Goal: Communication & Community: Participate in discussion

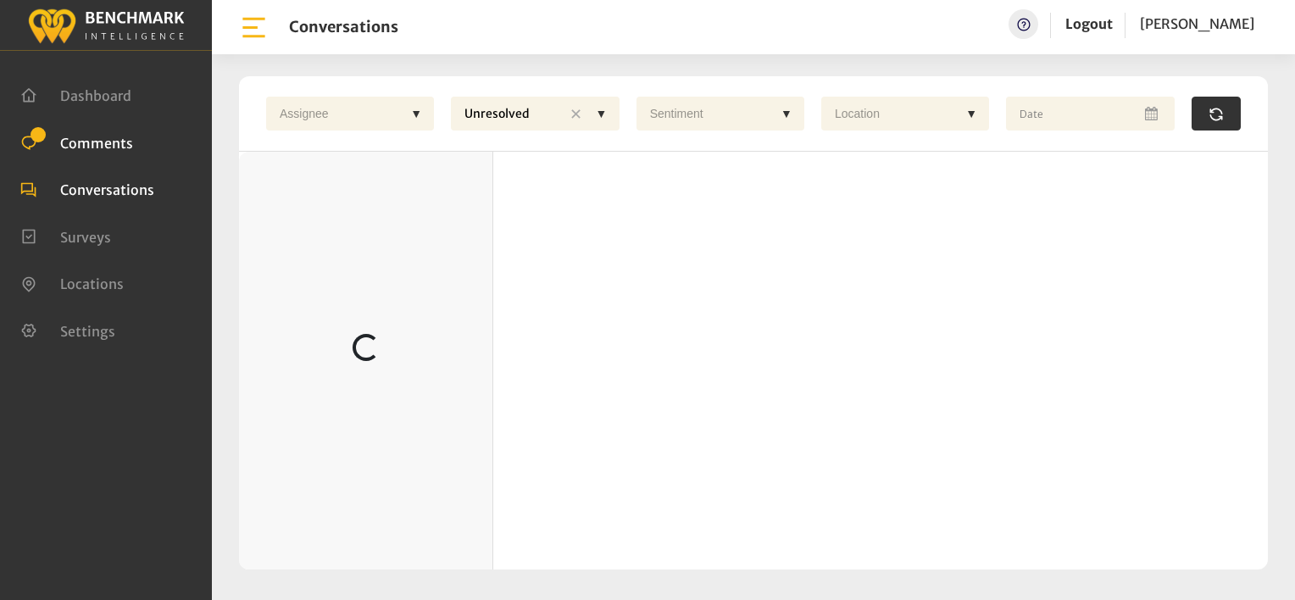
drag, startPoint x: 97, startPoint y: 142, endPoint x: 159, endPoint y: 142, distance: 62.7
click at [97, 142] on span "Comments" at bounding box center [96, 142] width 73 height 17
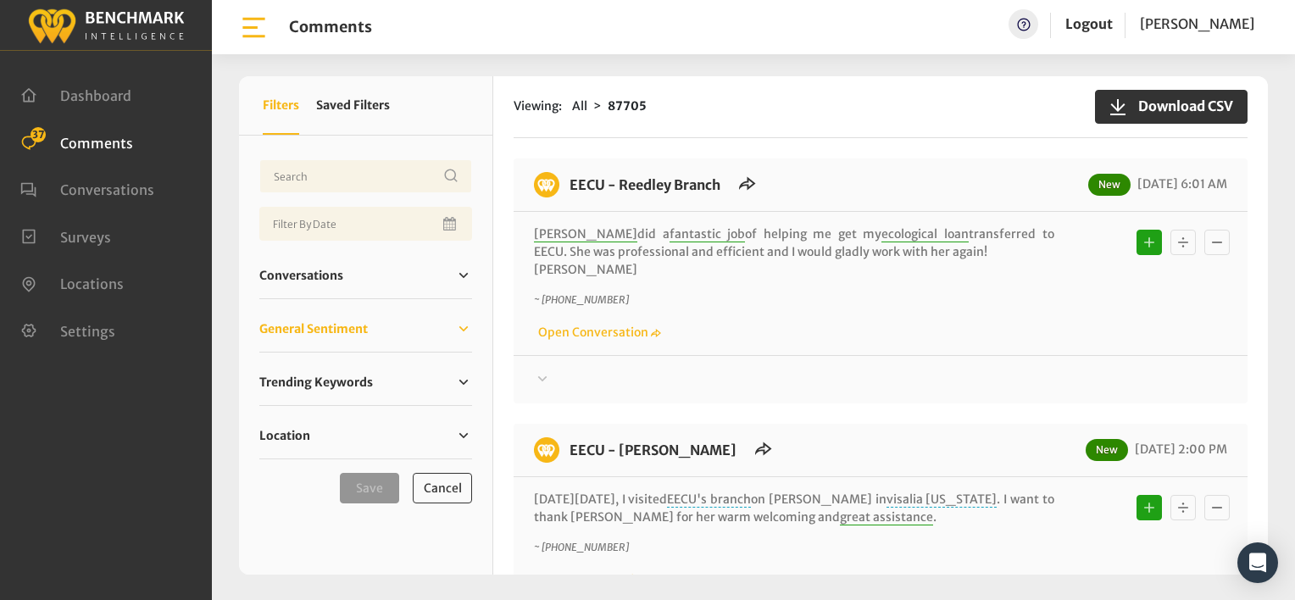
click at [343, 332] on span "General Sentiment" at bounding box center [313, 329] width 109 height 18
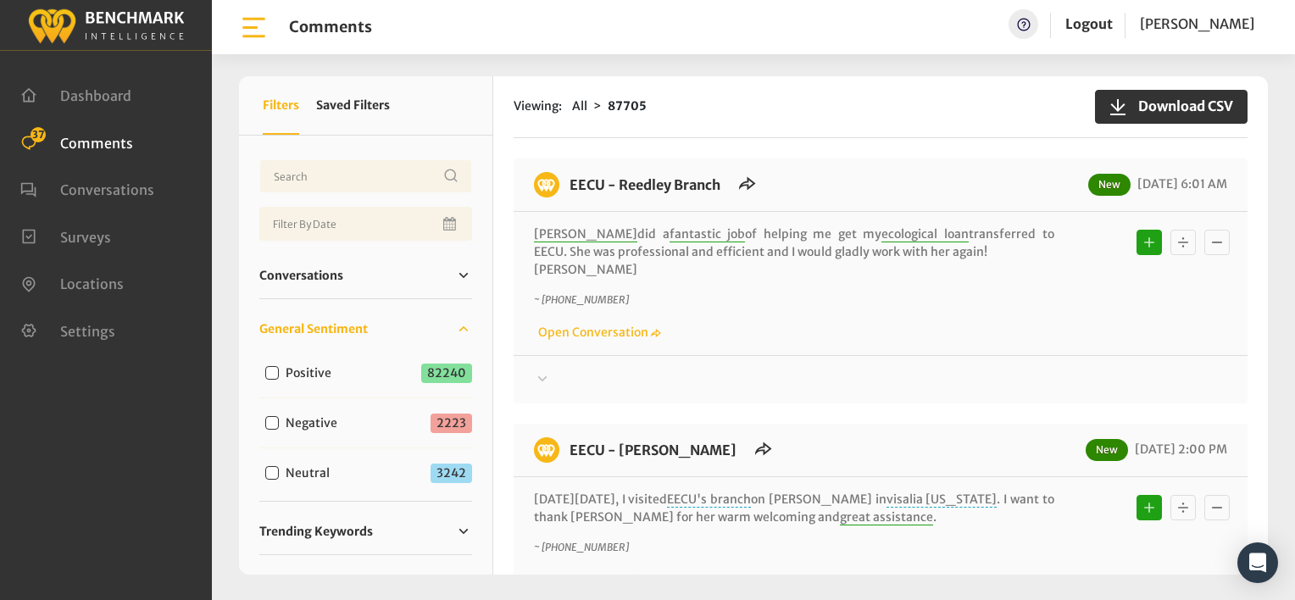
click at [760, 363] on div "Thanks! We appreciate your feedback about EECU. If at any time you wish to end …" at bounding box center [881, 372] width 734 height 35
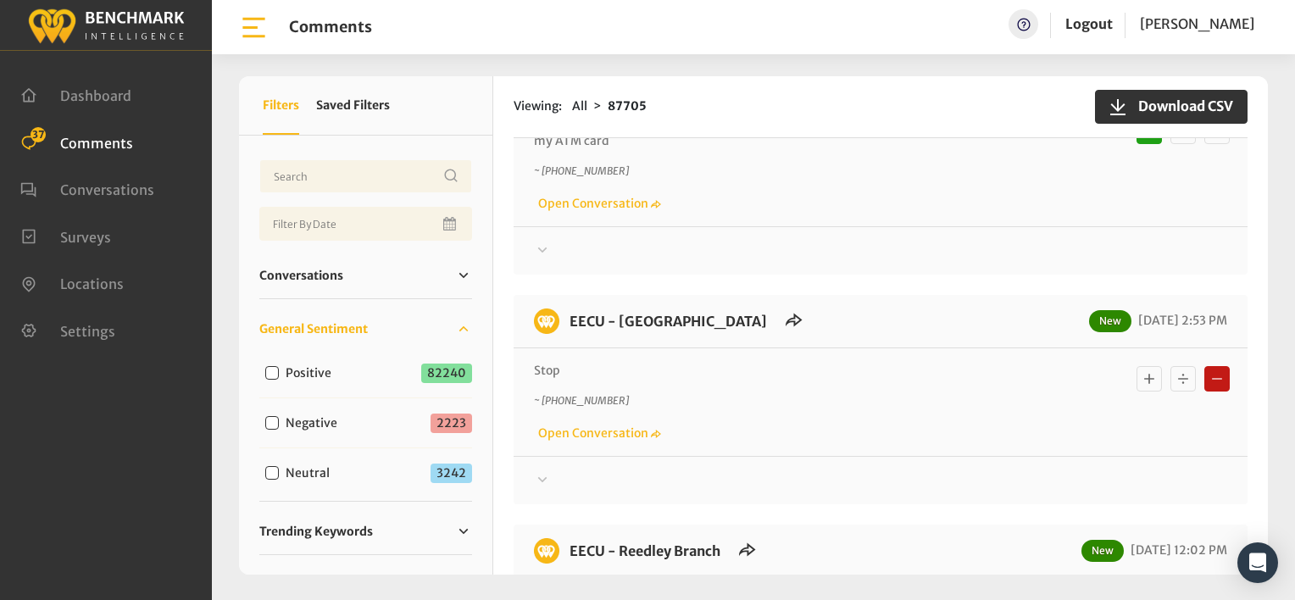
scroll to position [933, 0]
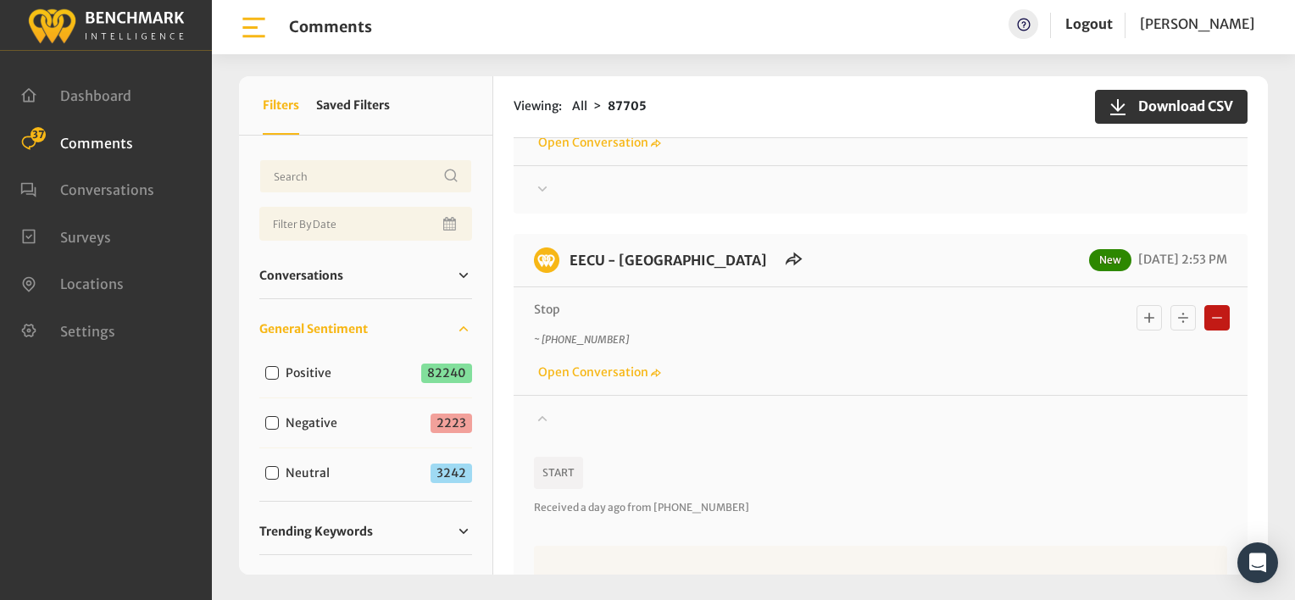
drag, startPoint x: 1173, startPoint y: 298, endPoint x: 1179, endPoint y: 312, distance: 14.8
click at [1175, 308] on icon "Basic example" at bounding box center [1183, 318] width 17 height 20
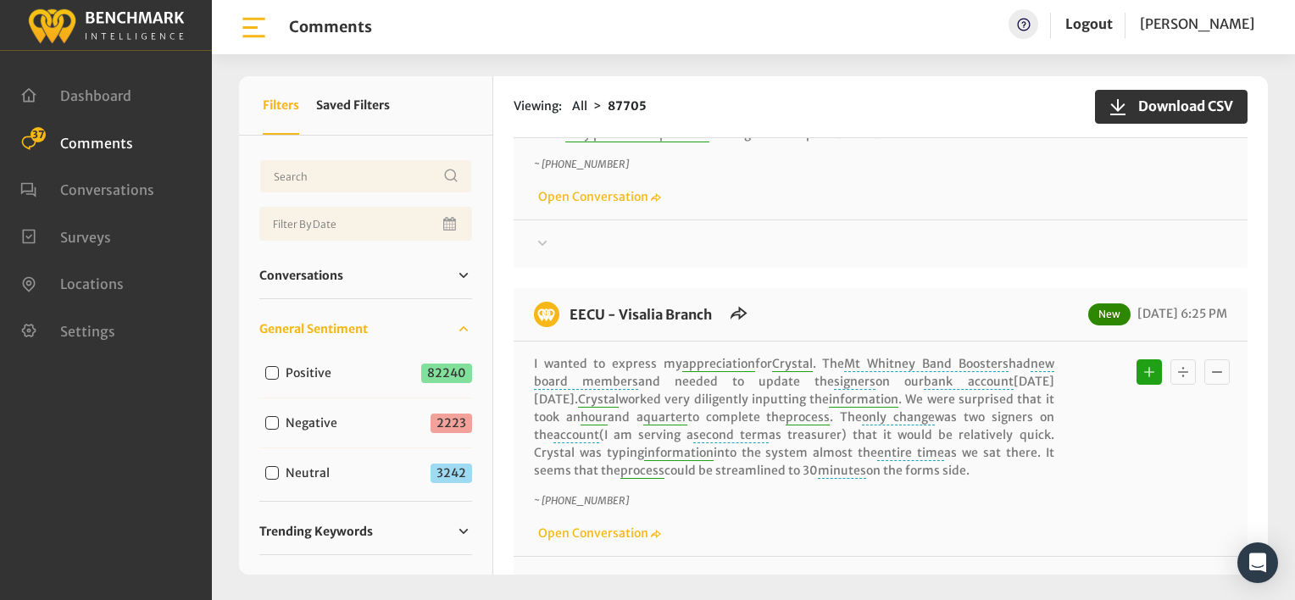
scroll to position [4324, 0]
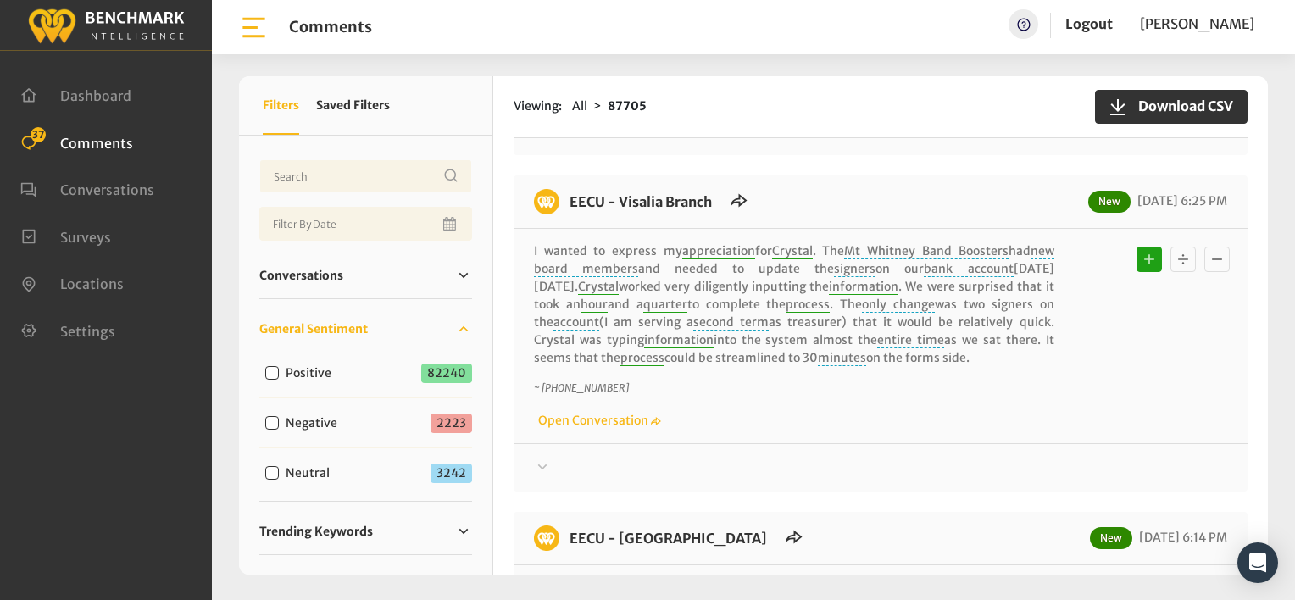
click at [1178, 249] on icon "Basic example" at bounding box center [1183, 259] width 17 height 20
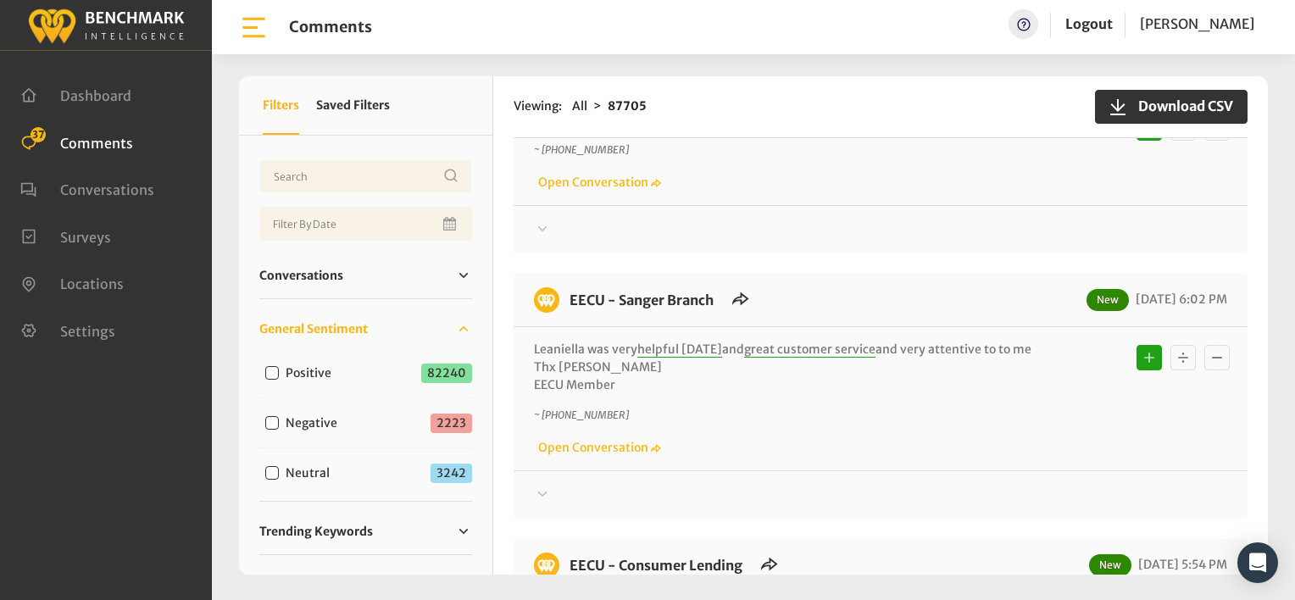
scroll to position [5256, 0]
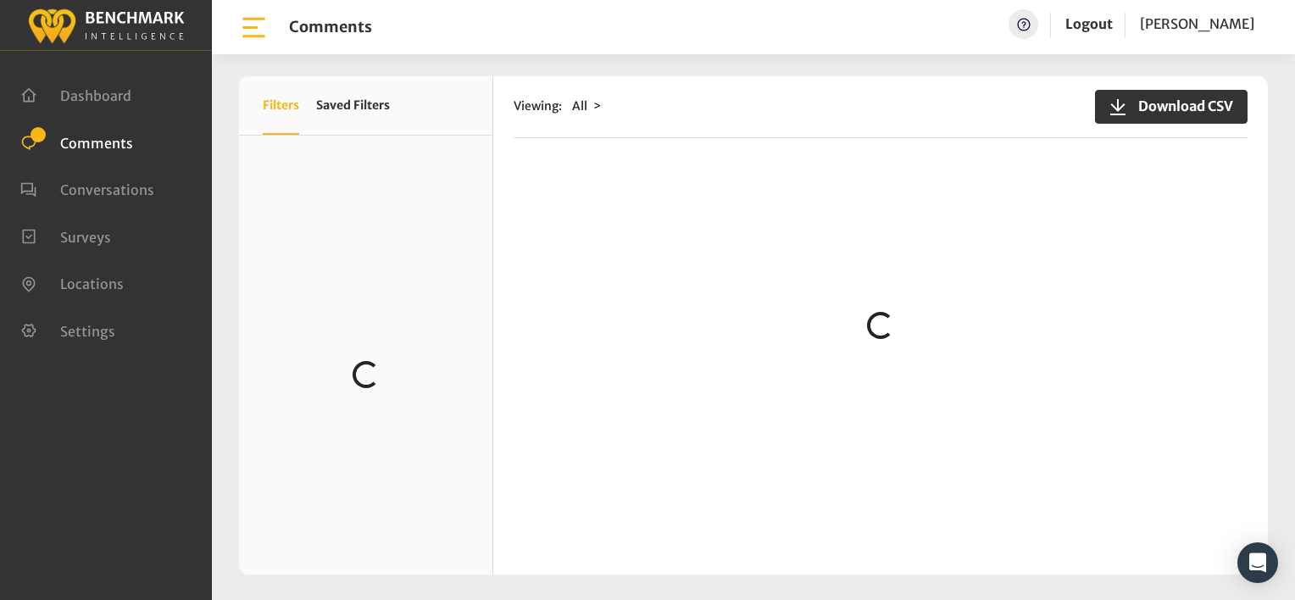
click at [860, 145] on div "Viewing: All Download CSV Loading..." at bounding box center [880, 325] width 775 height 498
click at [822, 143] on div "Viewing: All Download CSV Loading..." at bounding box center [880, 325] width 775 height 498
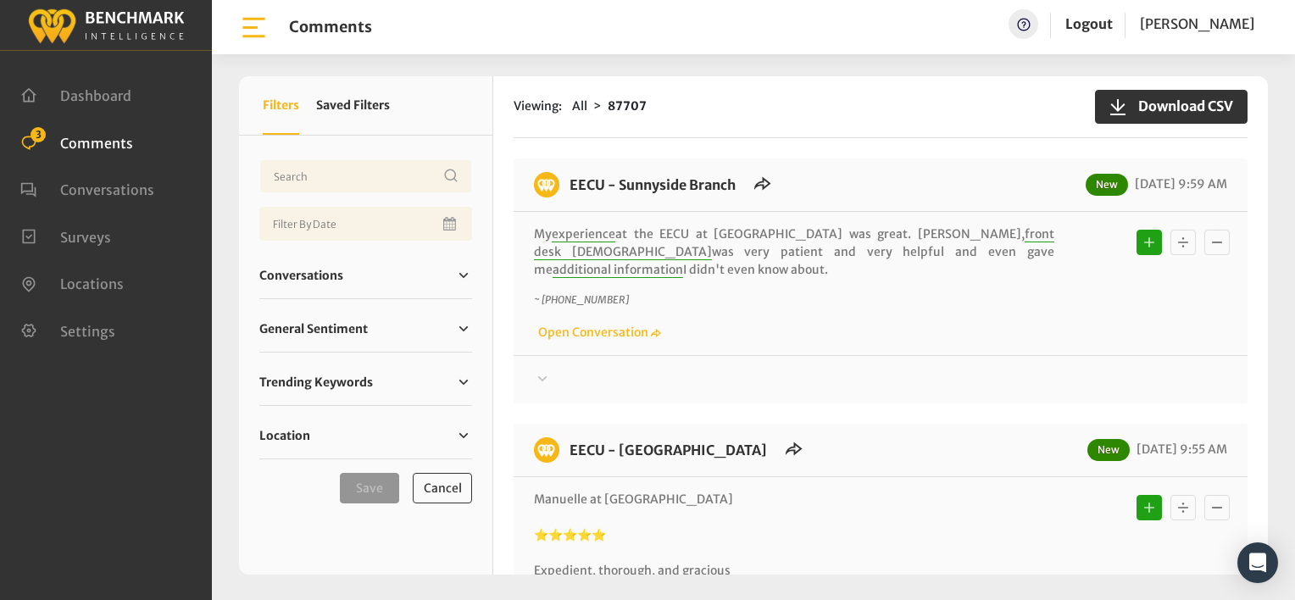
click at [977, 370] on div at bounding box center [880, 380] width 693 height 20
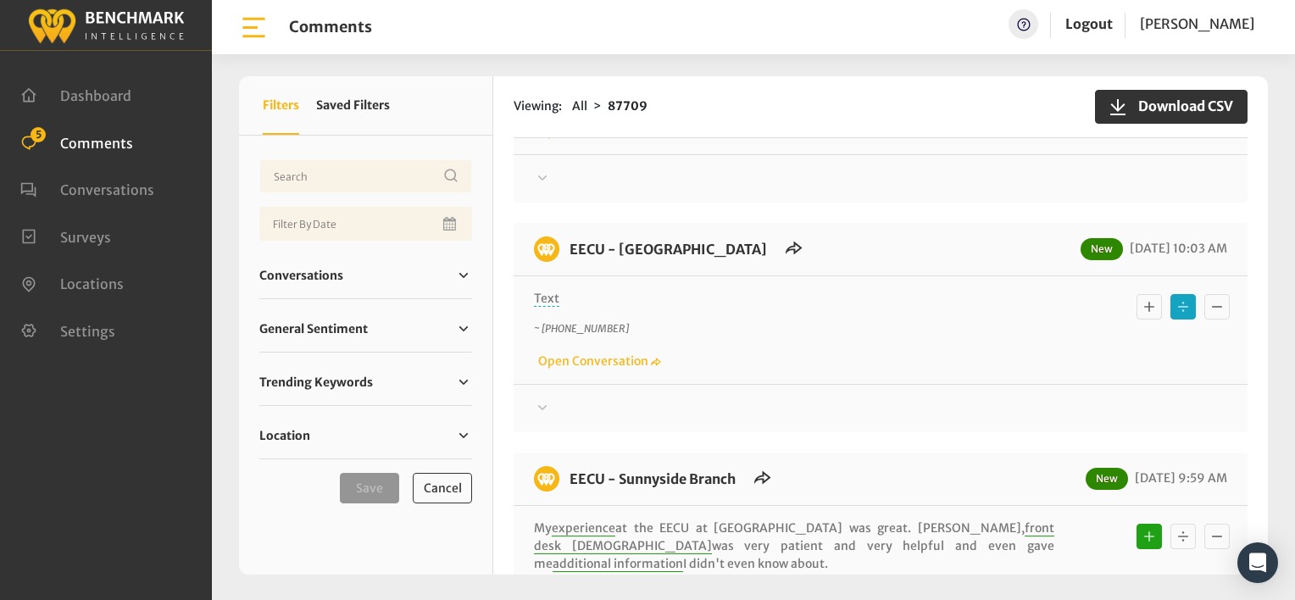
scroll to position [170, 0]
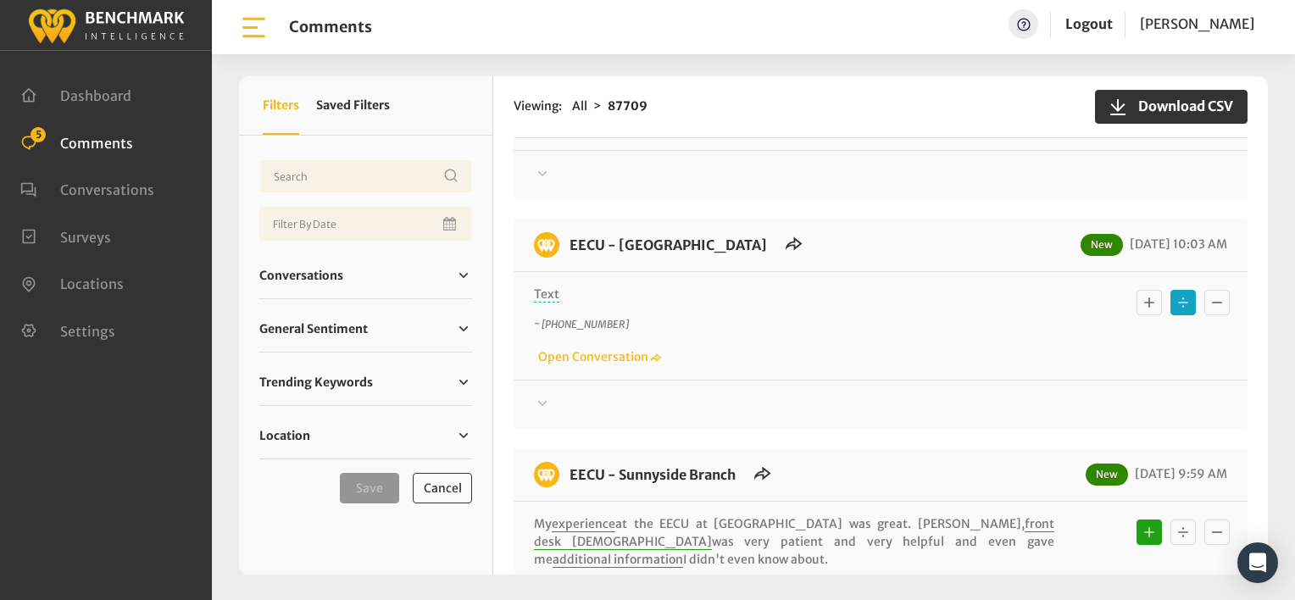
click at [542, 175] on icon at bounding box center [542, 172] width 9 height 5
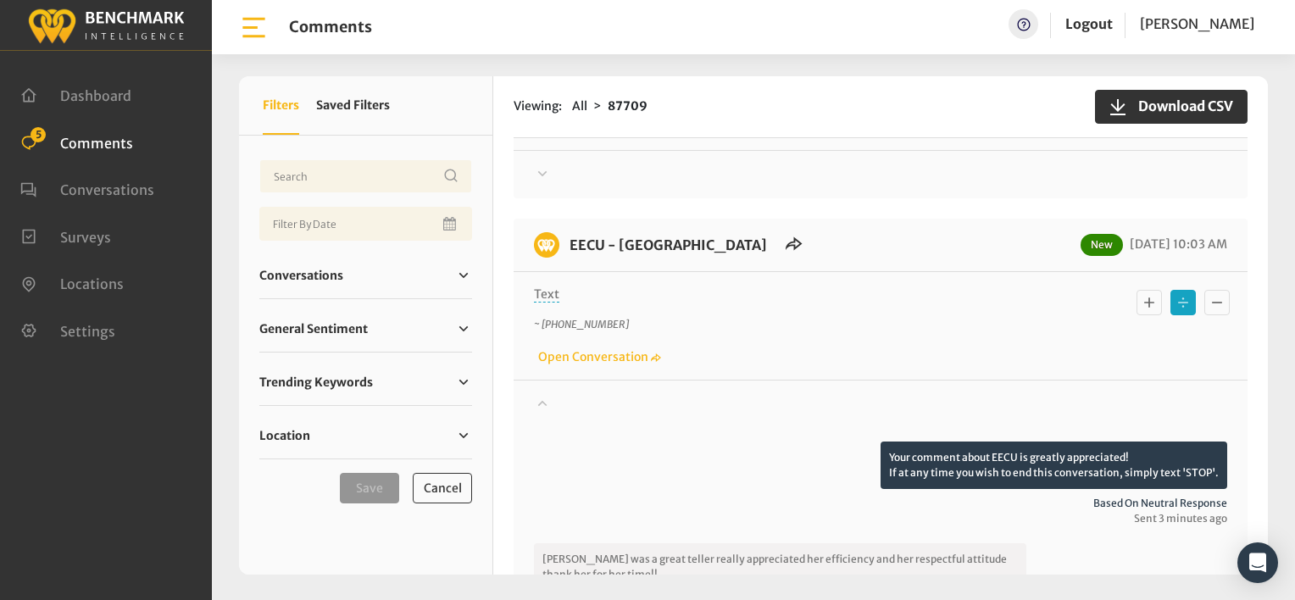
click at [1144, 298] on icon "Basic example" at bounding box center [1149, 302] width 17 height 20
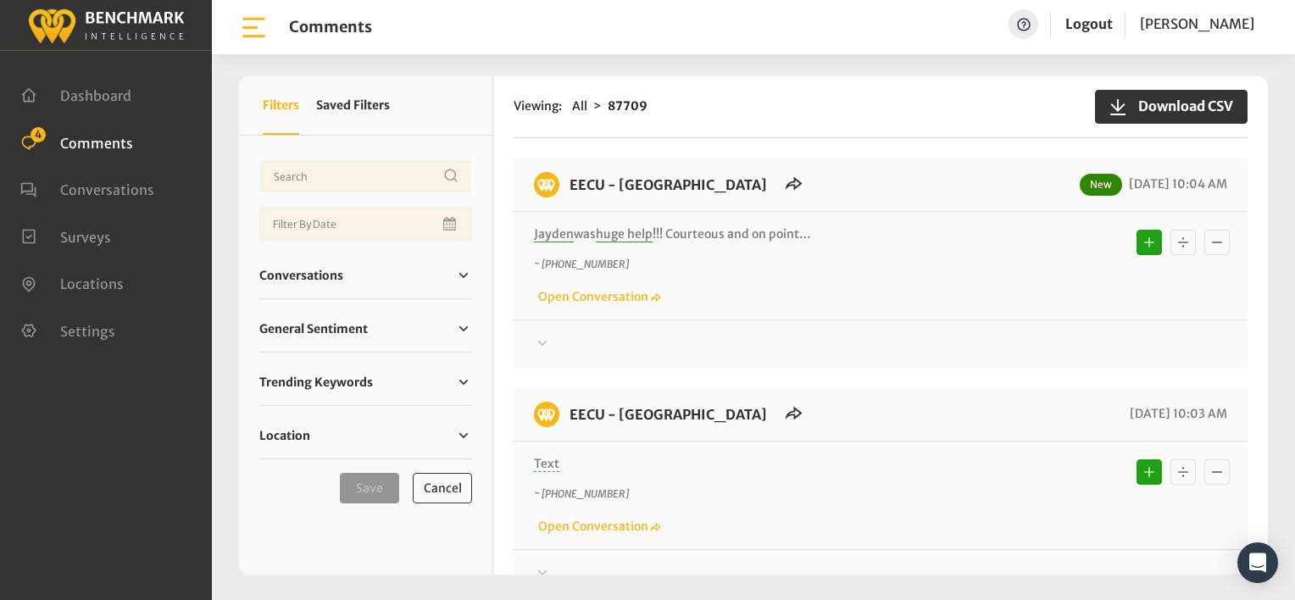
click at [973, 268] on p "~ [PHONE_NUMBER]" at bounding box center [794, 264] width 521 height 15
